Goal: Task Accomplishment & Management: Manage account settings

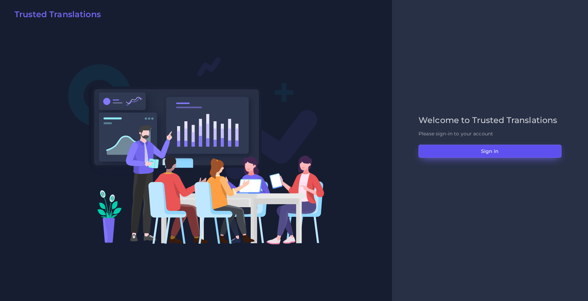
click at [457, 148] on button "Sign in" at bounding box center [490, 151] width 143 height 13
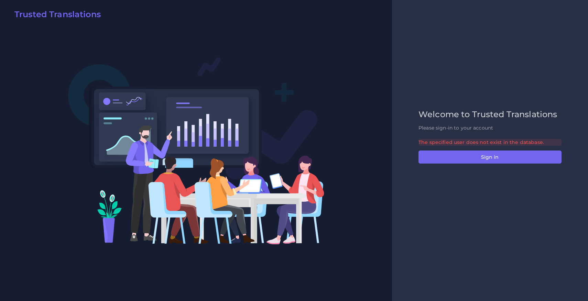
click at [454, 127] on p "Please sign-in to your account" at bounding box center [490, 128] width 143 height 7
drag, startPoint x: 452, startPoint y: 142, endPoint x: 474, endPoint y: 143, distance: 22.7
click at [474, 143] on div "The specified user does not exist in the database." at bounding box center [490, 142] width 143 height 7
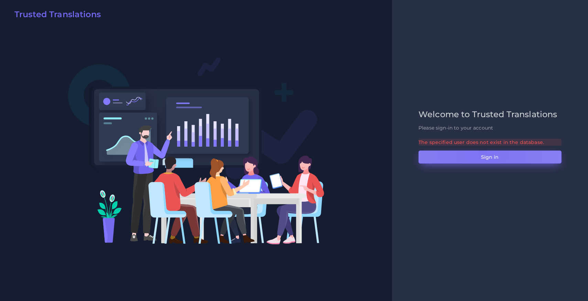
click at [482, 154] on button "Sign in" at bounding box center [490, 157] width 143 height 13
